Goal: Find specific page/section: Find specific page/section

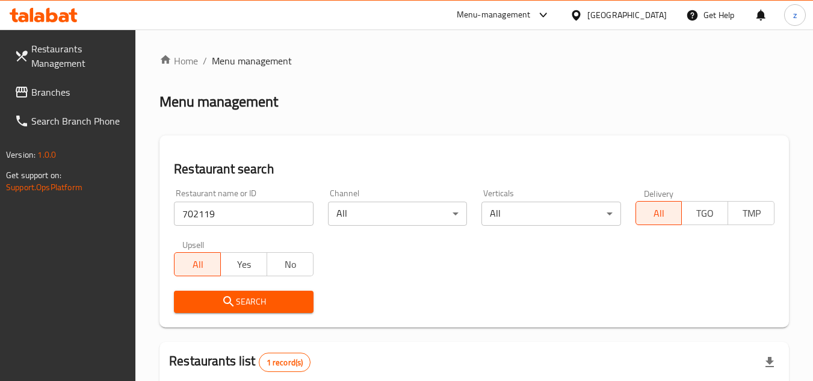
scroll to position [186, 0]
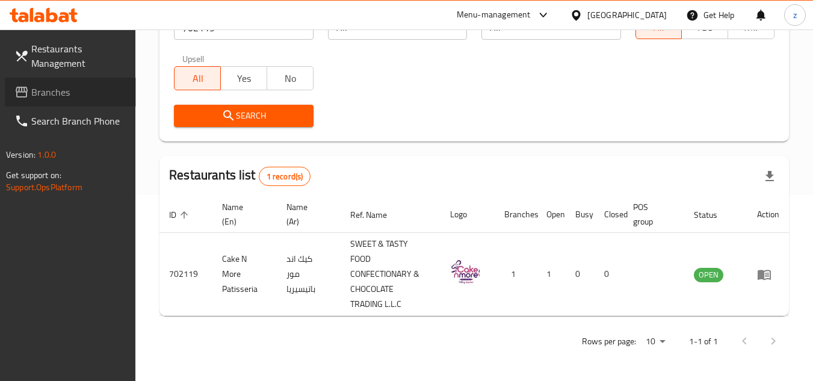
click at [70, 87] on span "Branches" at bounding box center [78, 92] width 95 height 14
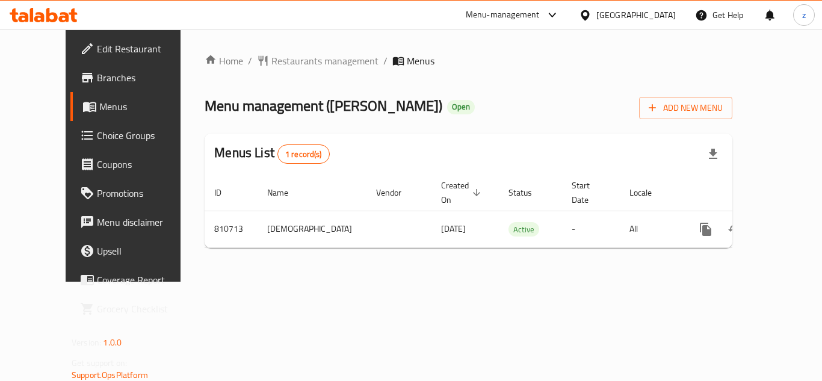
click at [298, 60] on span "Restaurants management" at bounding box center [325, 61] width 107 height 14
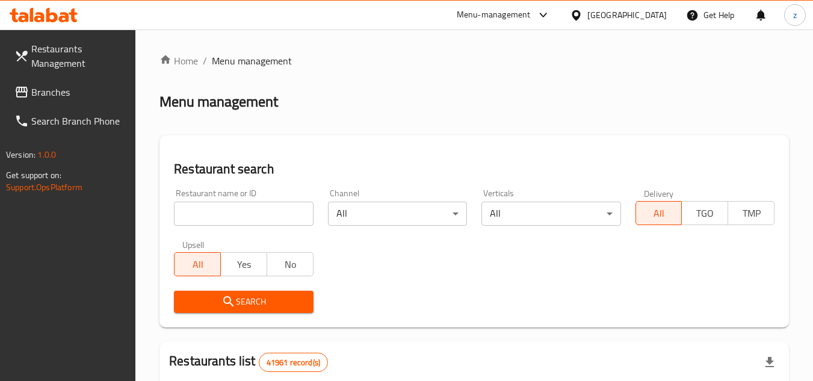
click at [238, 214] on input "search" at bounding box center [243, 214] width 139 height 24
paste input "654573"
type input "654573"
click at [241, 312] on button "Search" at bounding box center [243, 302] width 139 height 22
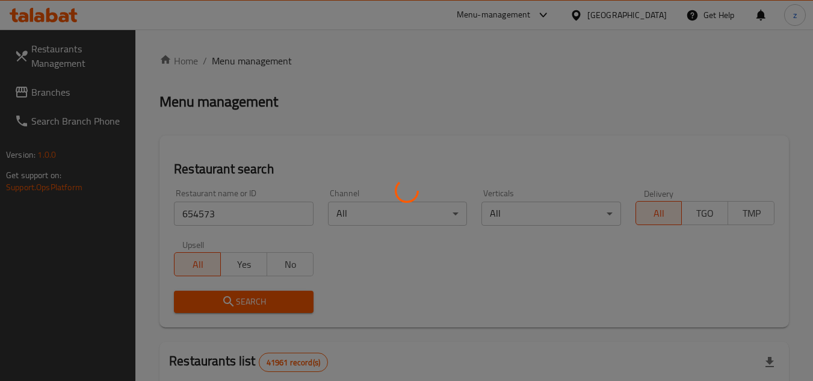
click at [241, 306] on div at bounding box center [406, 190] width 813 height 381
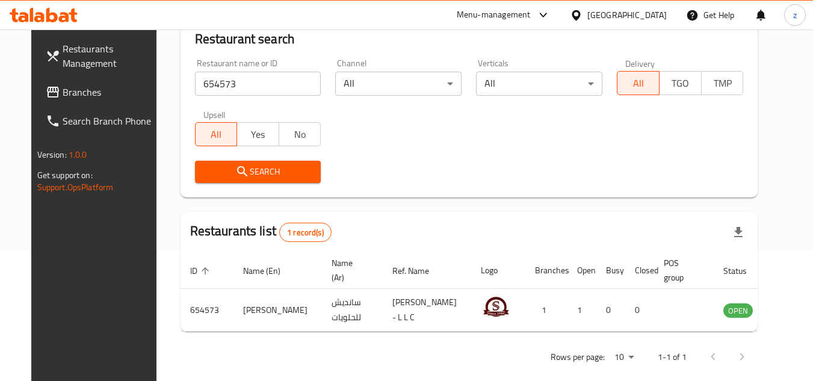
scroll to position [146, 0]
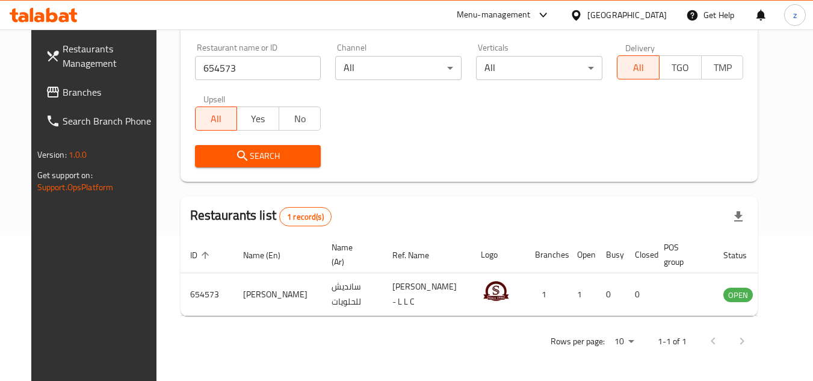
click at [631, 20] on div "[GEOGRAPHIC_DATA]" at bounding box center [627, 14] width 79 height 13
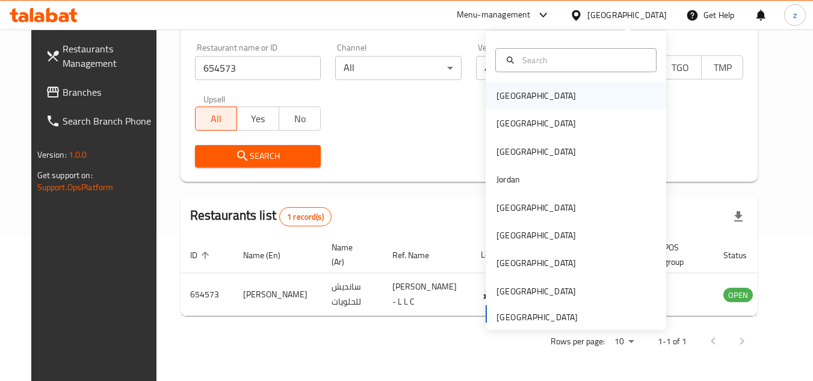
click at [497, 99] on div "Bahrain" at bounding box center [536, 95] width 79 height 13
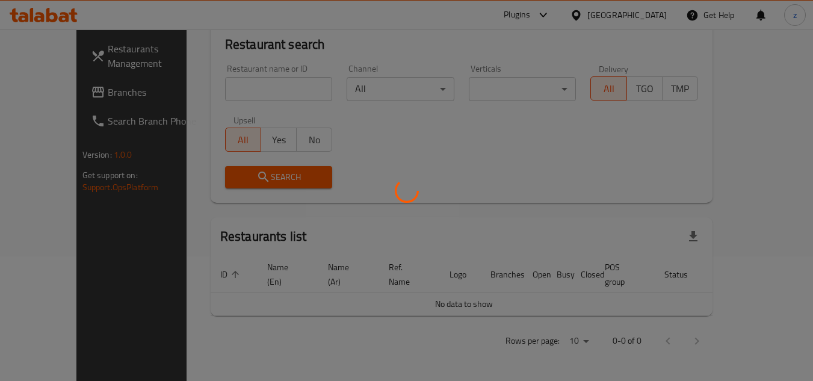
scroll to position [111, 0]
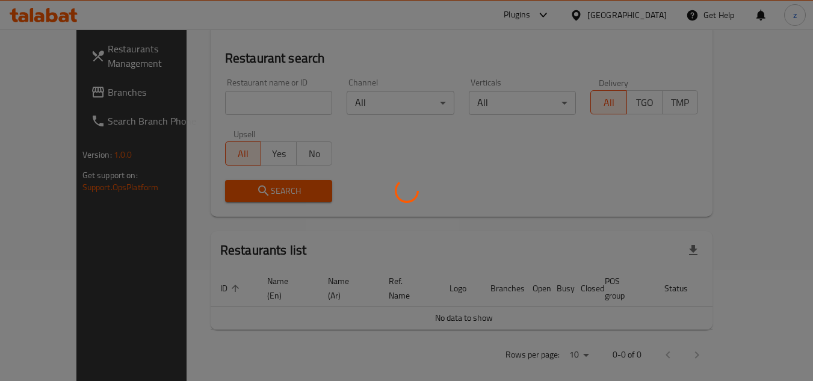
click at [78, 99] on div at bounding box center [406, 190] width 813 height 381
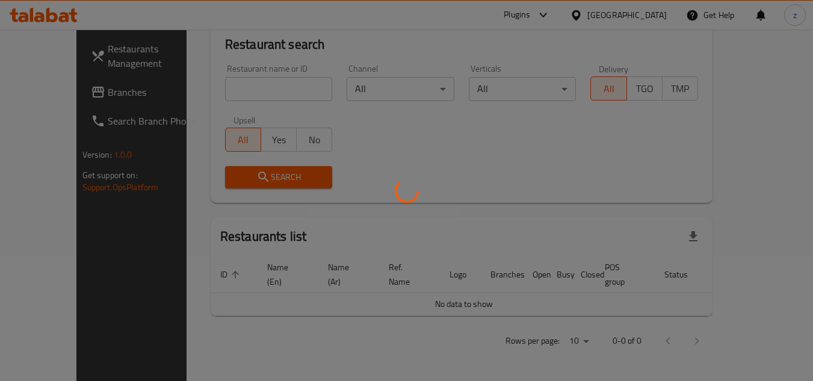
click at [78, 99] on div at bounding box center [406, 190] width 813 height 381
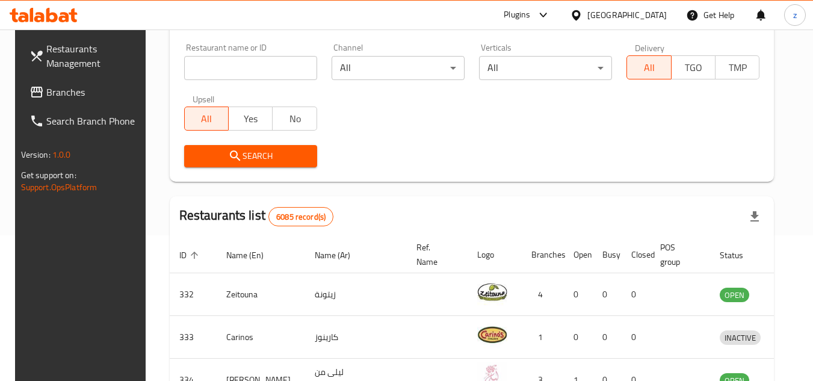
click at [78, 99] on link "Branches" at bounding box center [85, 92] width 131 height 29
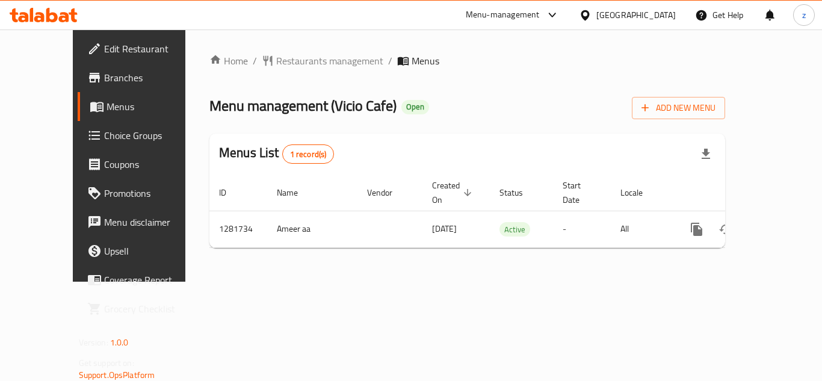
click at [276, 61] on span "Restaurants management" at bounding box center [329, 61] width 107 height 14
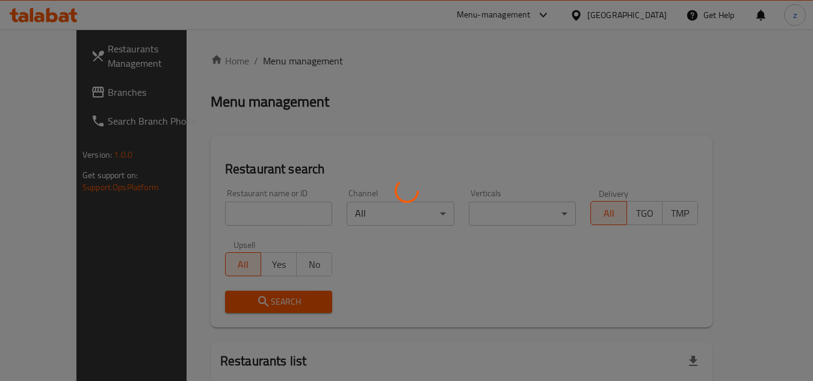
click at [239, 219] on div at bounding box center [406, 190] width 813 height 381
click at [238, 215] on div at bounding box center [406, 190] width 813 height 381
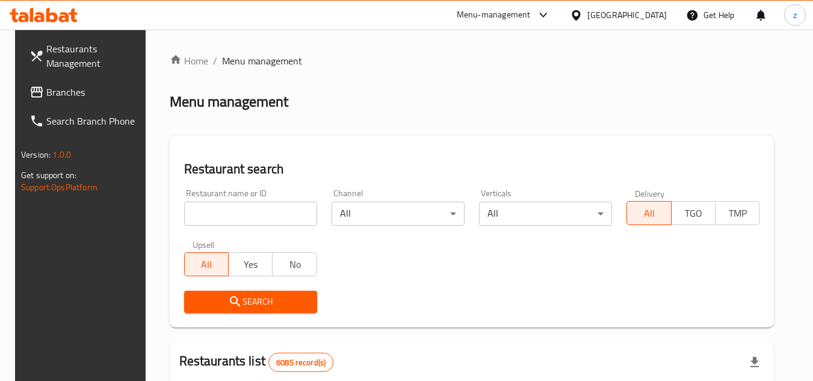
click at [238, 215] on input "search" at bounding box center [250, 214] width 133 height 24
paste input "694479"
type input "694479"
click at [265, 301] on span "Search" at bounding box center [251, 301] width 114 height 15
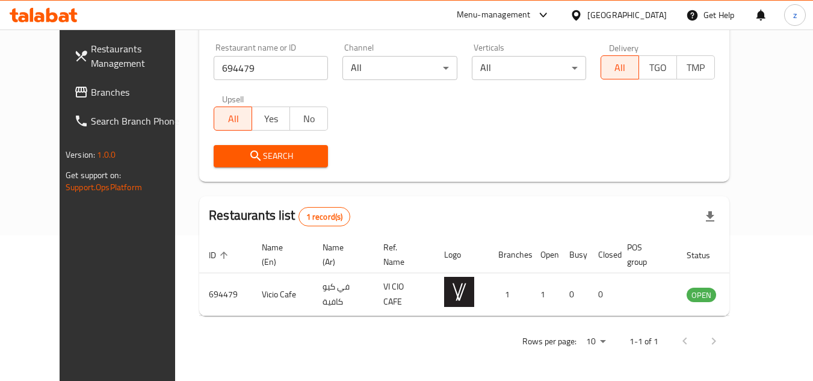
scroll to position [146, 0]
click at [72, 100] on link "Branches" at bounding box center [129, 92] width 131 height 29
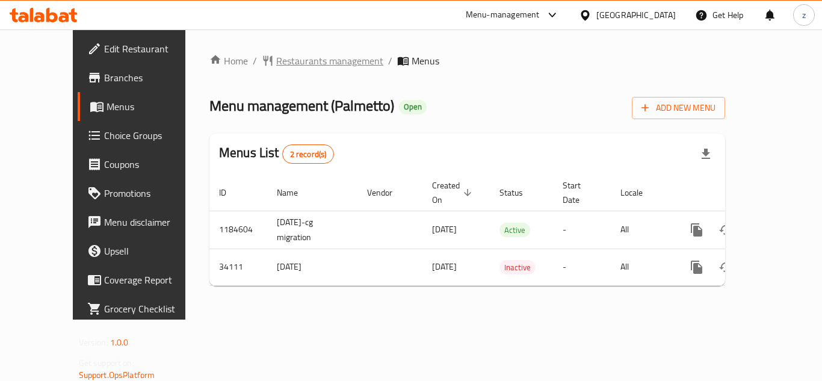
click at [276, 61] on span "Restaurants management" at bounding box center [329, 61] width 107 height 14
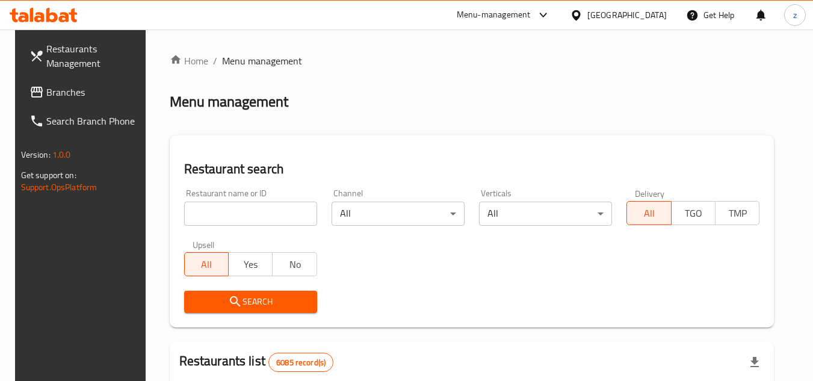
click at [270, 212] on input "search" at bounding box center [250, 214] width 133 height 24
paste input "12548"
type input "12548"
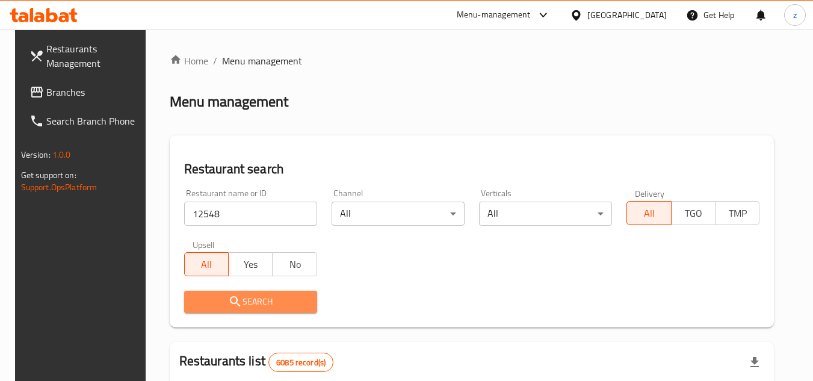
click at [289, 292] on button "Search" at bounding box center [250, 302] width 133 height 22
click at [289, 292] on div at bounding box center [406, 190] width 813 height 381
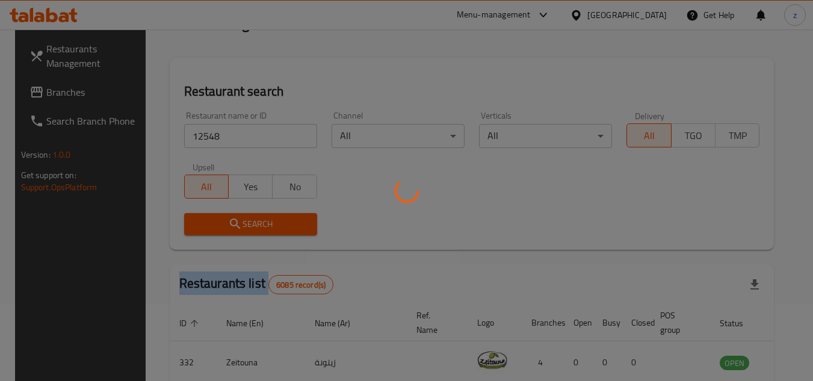
scroll to position [146, 0]
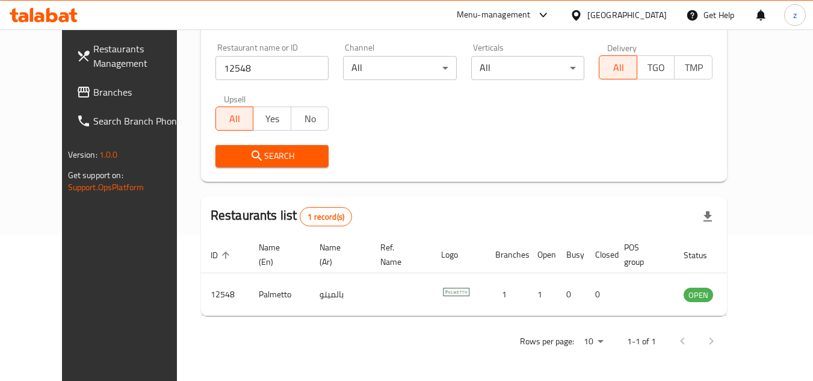
click at [177, 295] on div "Home / Menu management Menu management Restaurant search Restaurant name or ID …" at bounding box center [464, 132] width 574 height 497
click at [583, 12] on icon at bounding box center [576, 15] width 13 height 13
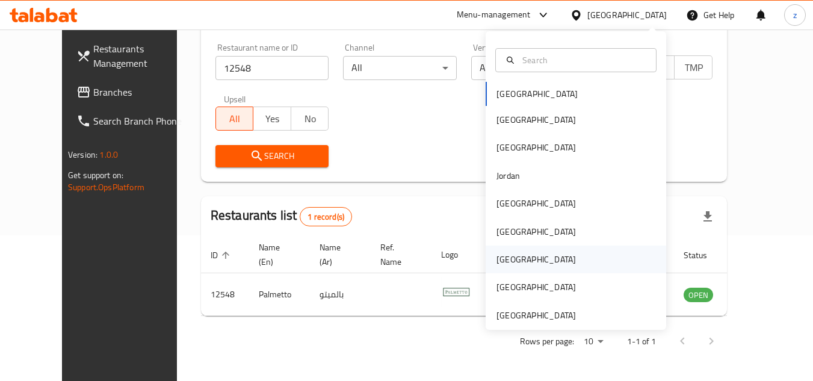
click at [514, 253] on div "Qatar" at bounding box center [536, 260] width 99 height 28
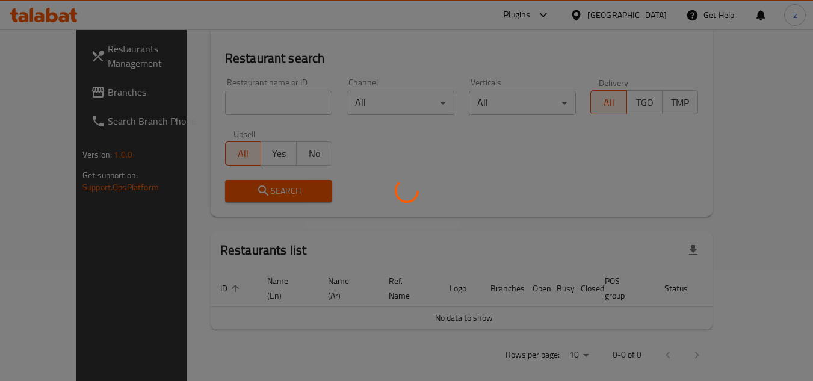
scroll to position [146, 0]
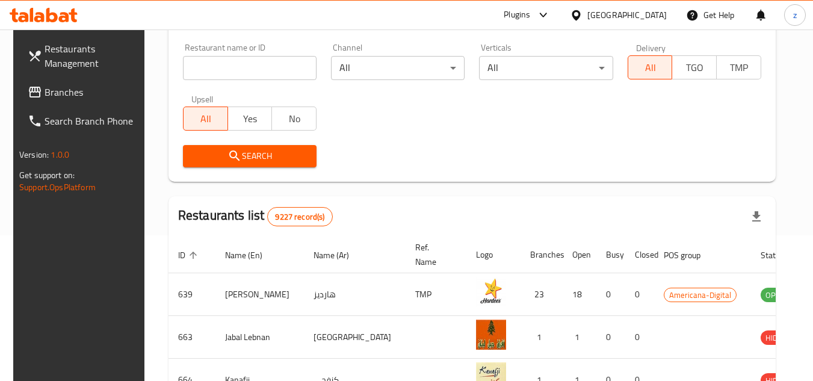
click at [68, 95] on span "Branches" at bounding box center [92, 92] width 95 height 14
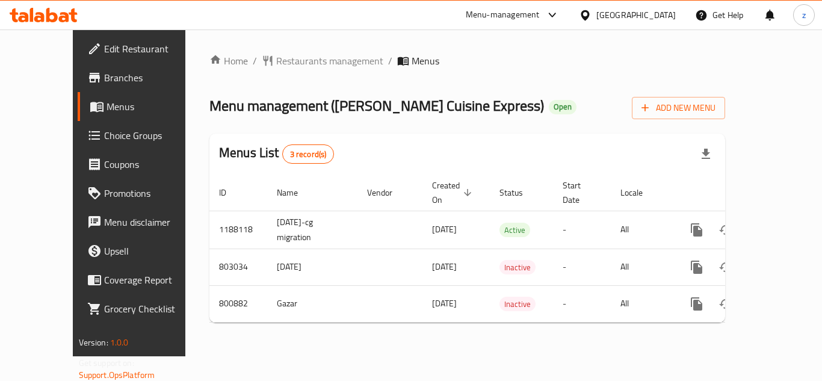
click at [294, 58] on span "Restaurants management" at bounding box center [329, 61] width 107 height 14
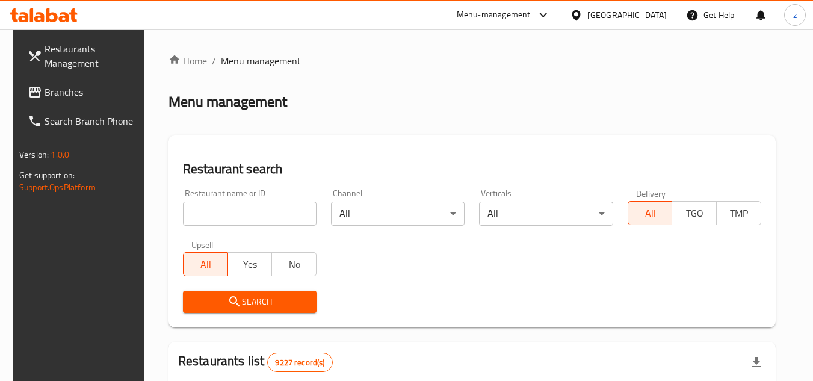
click at [217, 213] on input "search" at bounding box center [250, 214] width 134 height 24
paste input "653794"
type input "653794"
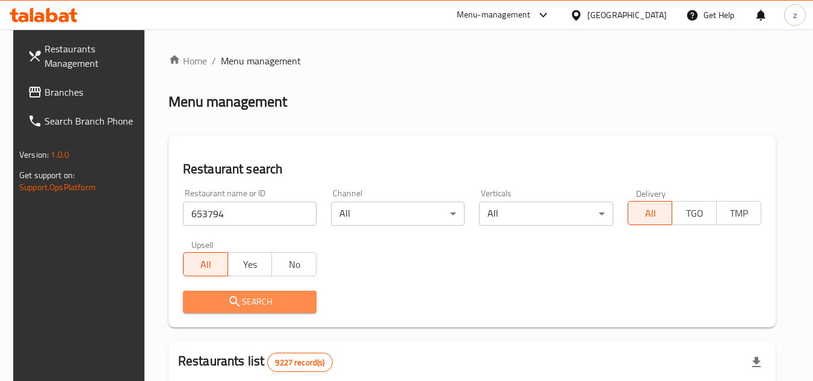
click at [266, 296] on span "Search" at bounding box center [250, 301] width 114 height 15
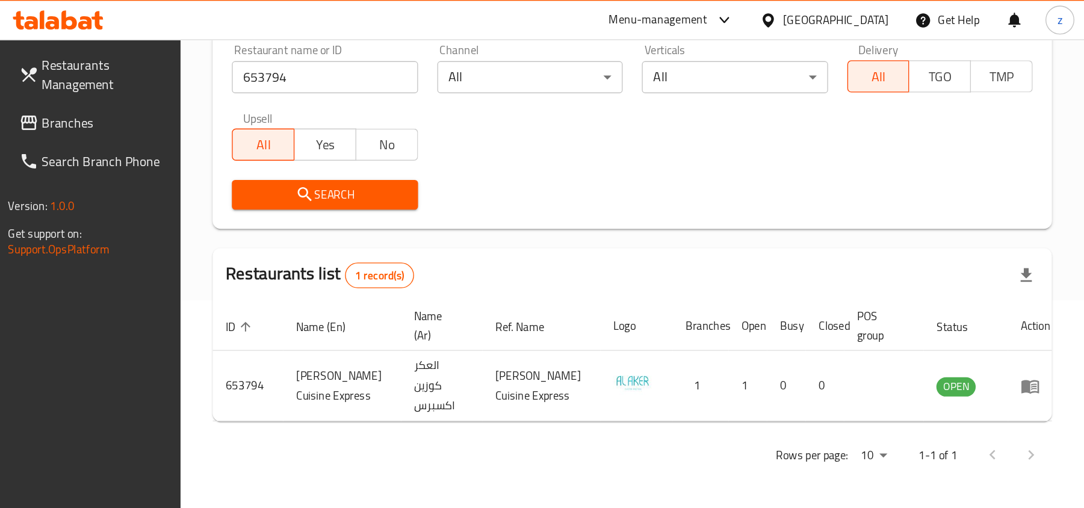
scroll to position [6, 0]
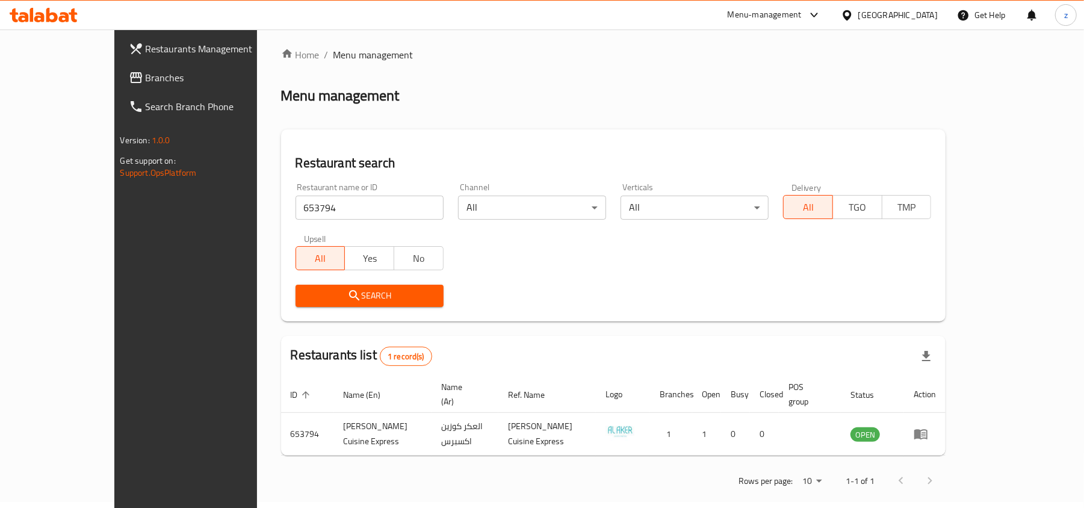
click at [822, 10] on div "Qatar" at bounding box center [897, 14] width 79 height 13
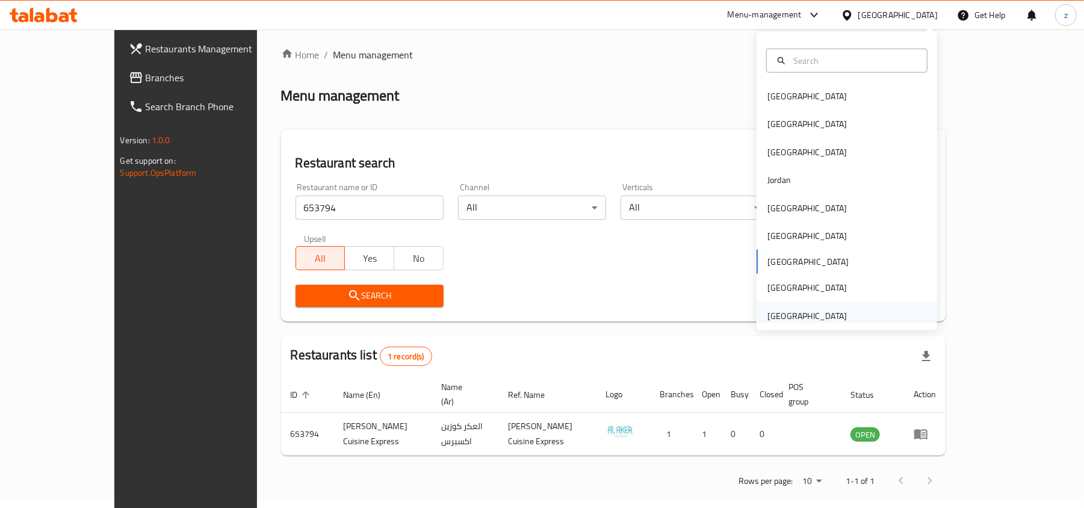
click at [781, 314] on div "[GEOGRAPHIC_DATA]" at bounding box center [807, 315] width 79 height 13
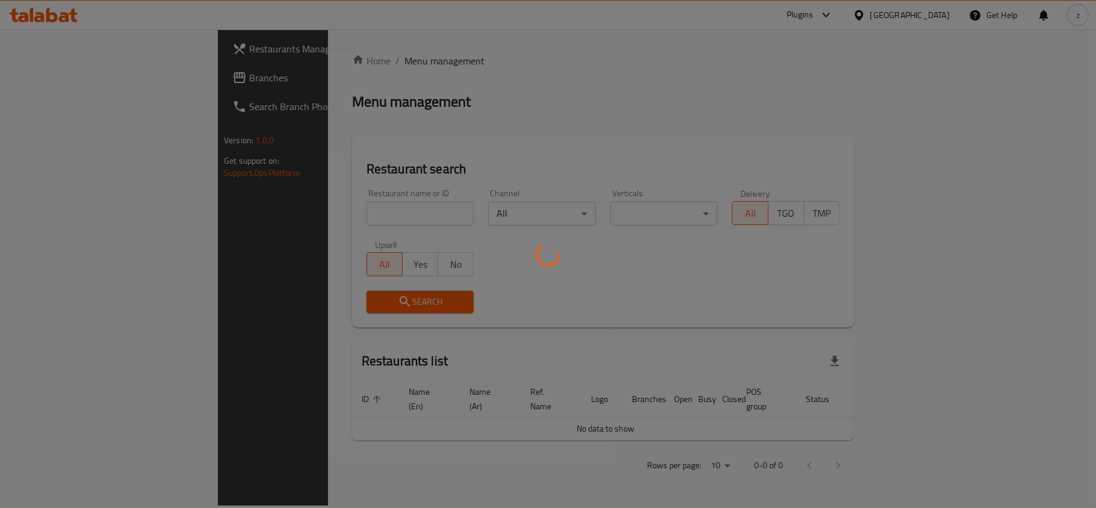
click at [59, 78] on div at bounding box center [548, 254] width 1096 height 508
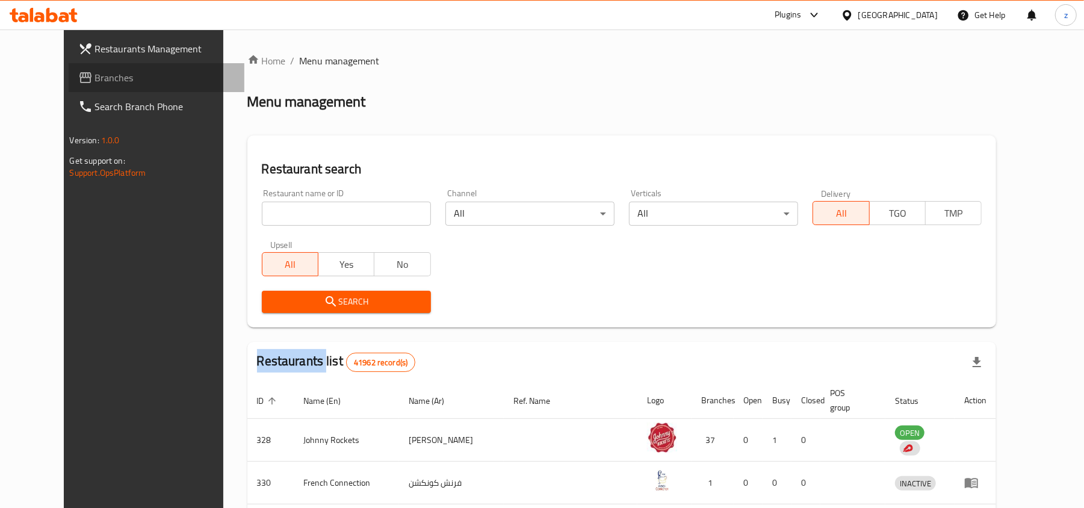
click at [95, 78] on span "Branches" at bounding box center [165, 77] width 140 height 14
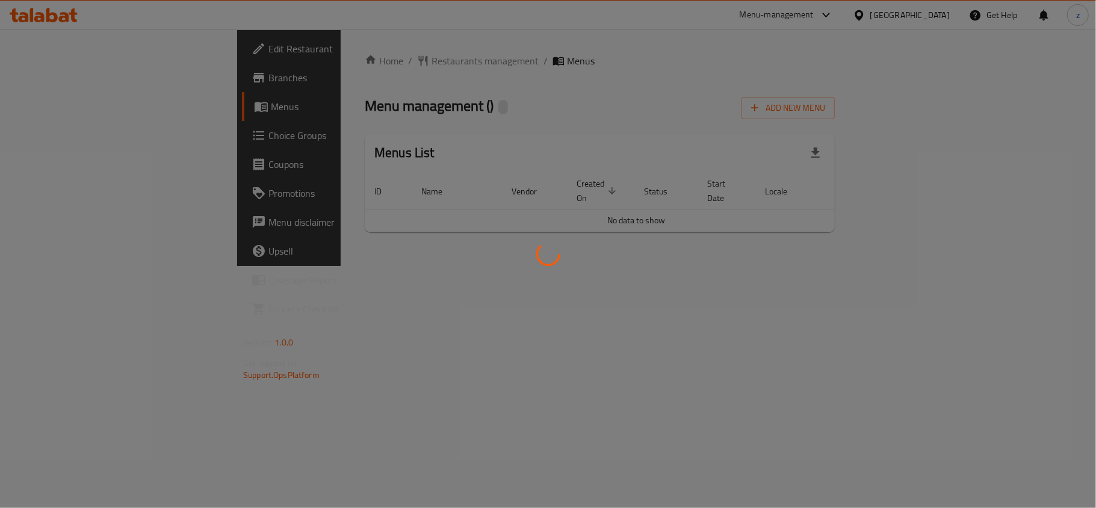
click at [331, 67] on div at bounding box center [548, 254] width 1096 height 508
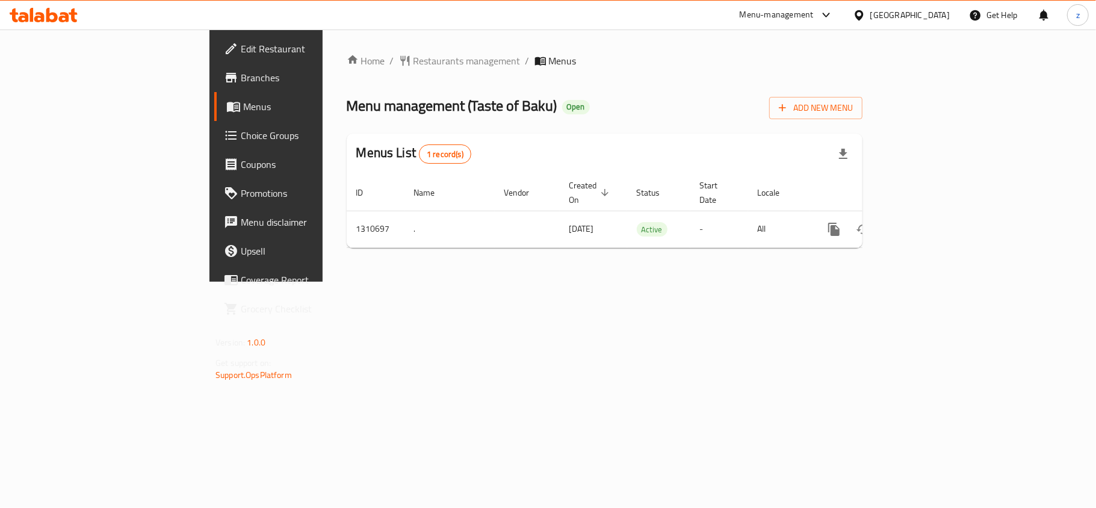
click at [331, 65] on div at bounding box center [548, 254] width 1096 height 508
click at [414, 65] on span "Restaurants management" at bounding box center [467, 61] width 107 height 14
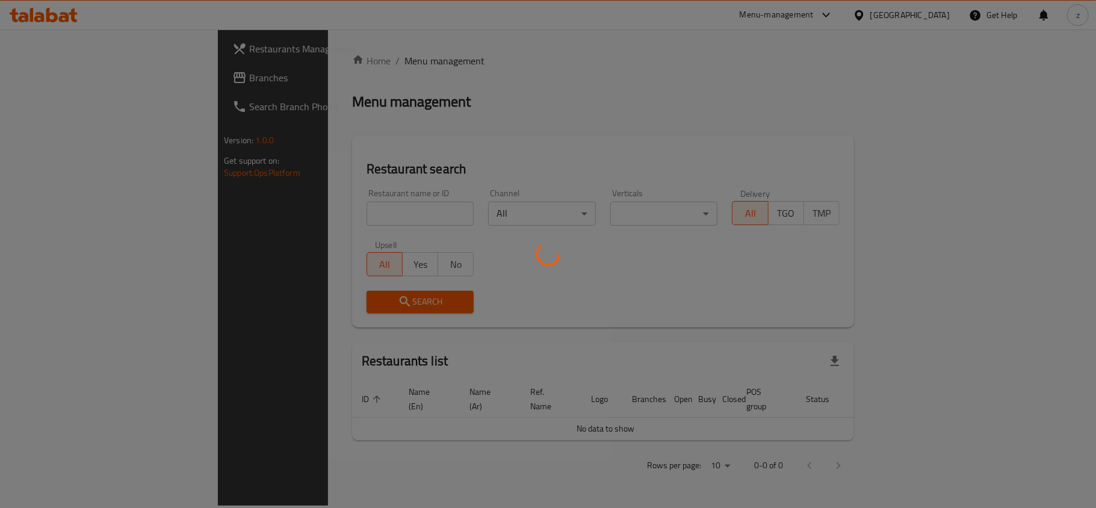
click at [329, 219] on div at bounding box center [548, 254] width 1096 height 508
click at [328, 216] on div at bounding box center [548, 254] width 1096 height 508
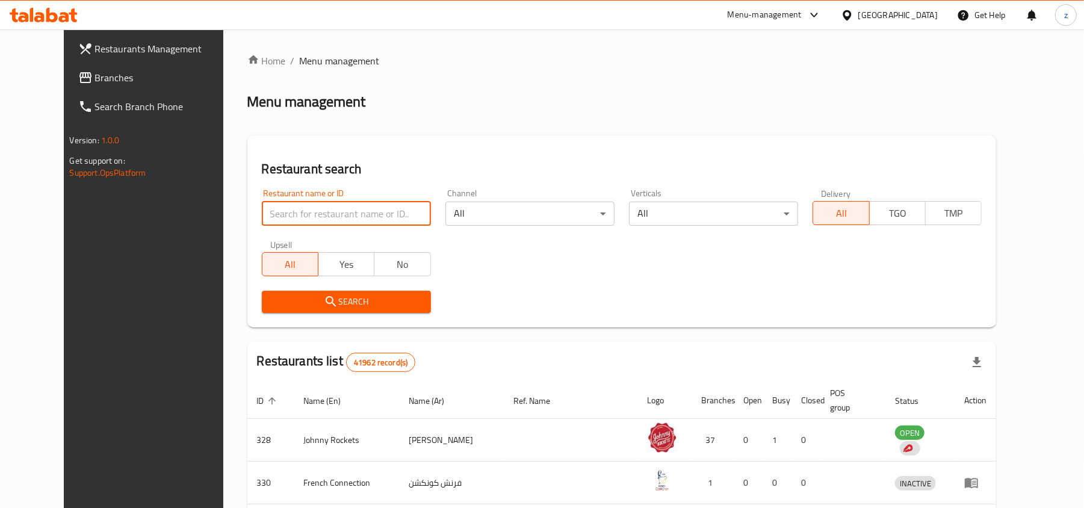
click at [328, 213] on input "search" at bounding box center [346, 214] width 169 height 24
paste input "705513"
type input "705513"
click at [323, 306] on span "Search" at bounding box center [347, 301] width 150 height 15
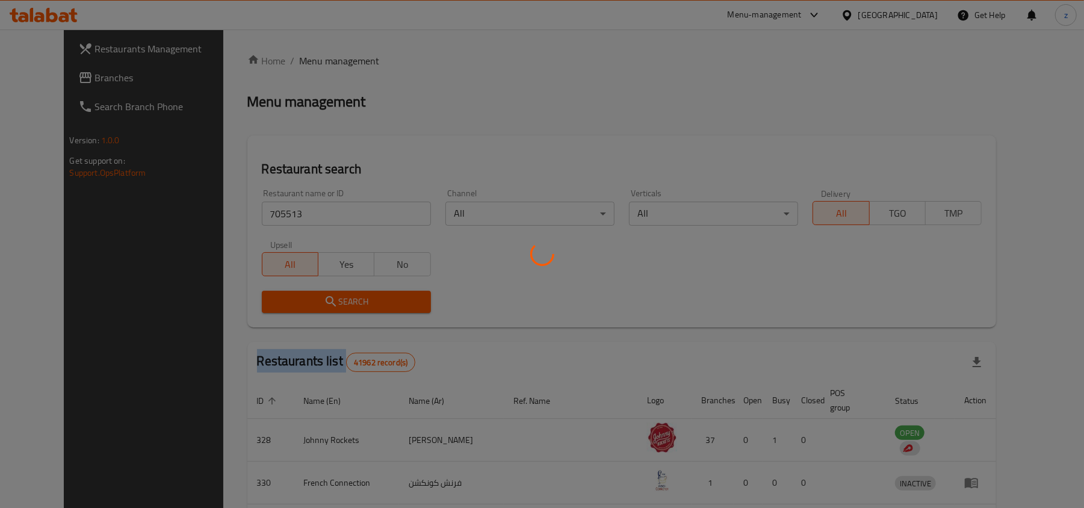
click at [323, 306] on div at bounding box center [542, 254] width 1084 height 508
